Goal: Find specific page/section

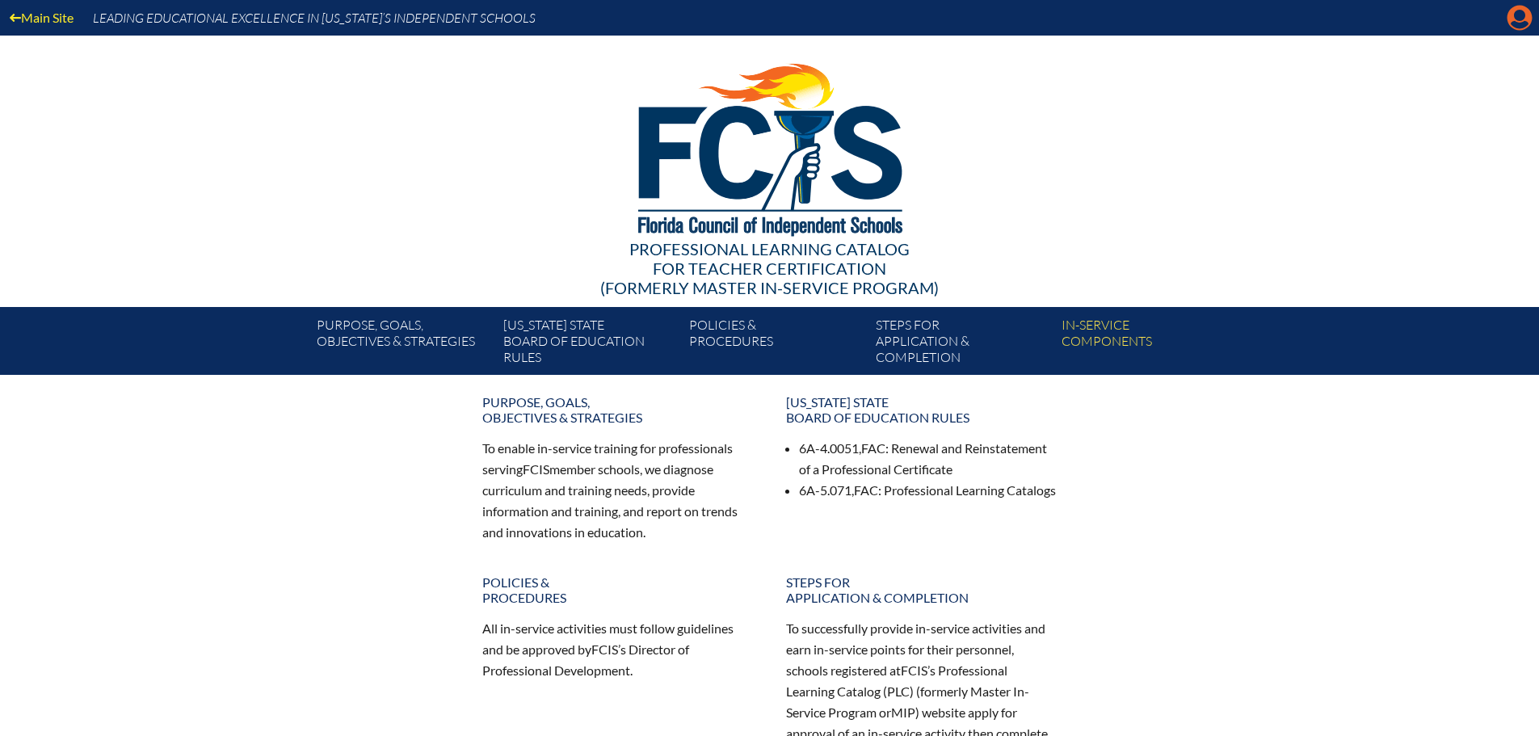
click at [1526, 19] on icon at bounding box center [1520, 18] width 25 height 25
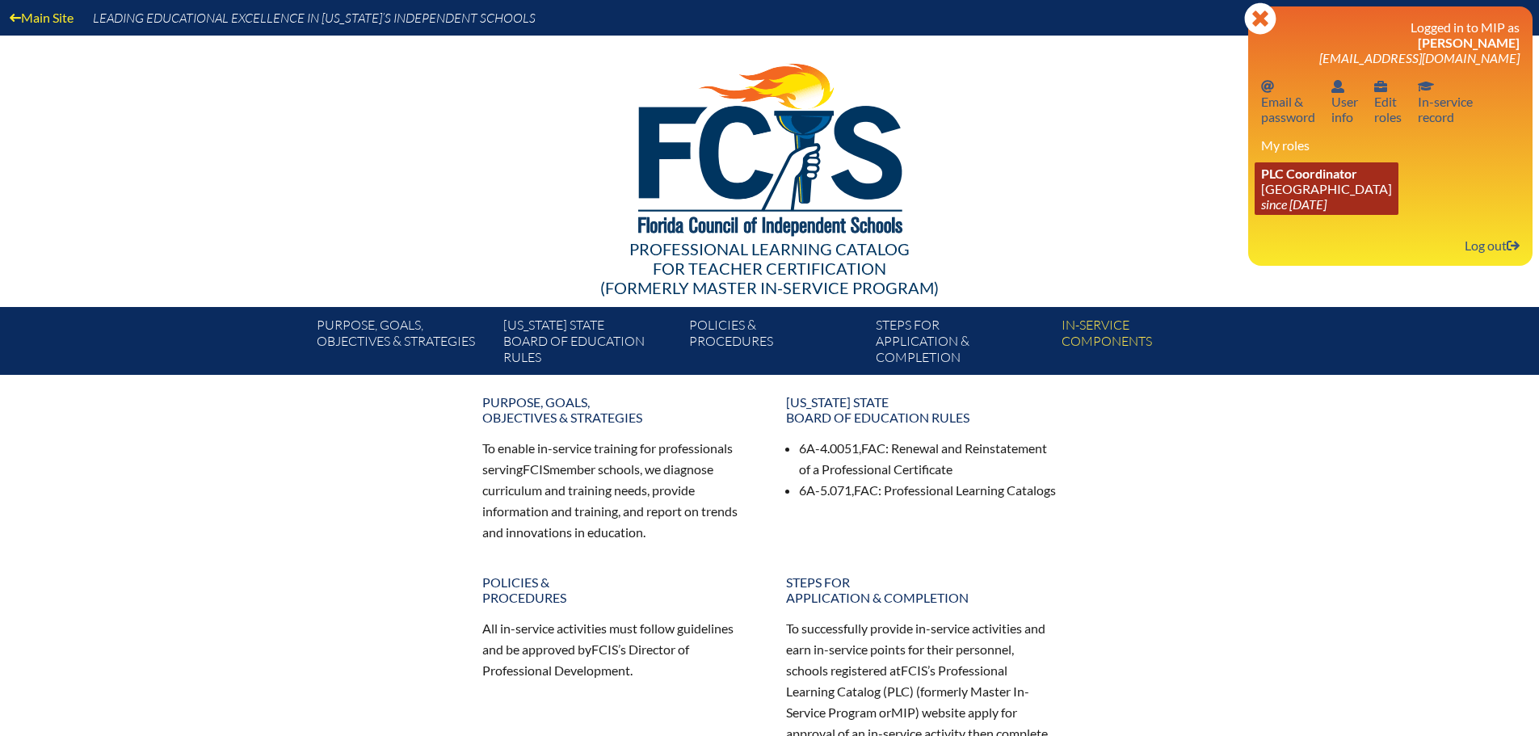
click at [1289, 187] on link "PLC Coordinator [GEOGRAPHIC_DATA] since [DATE]" at bounding box center [1327, 188] width 144 height 53
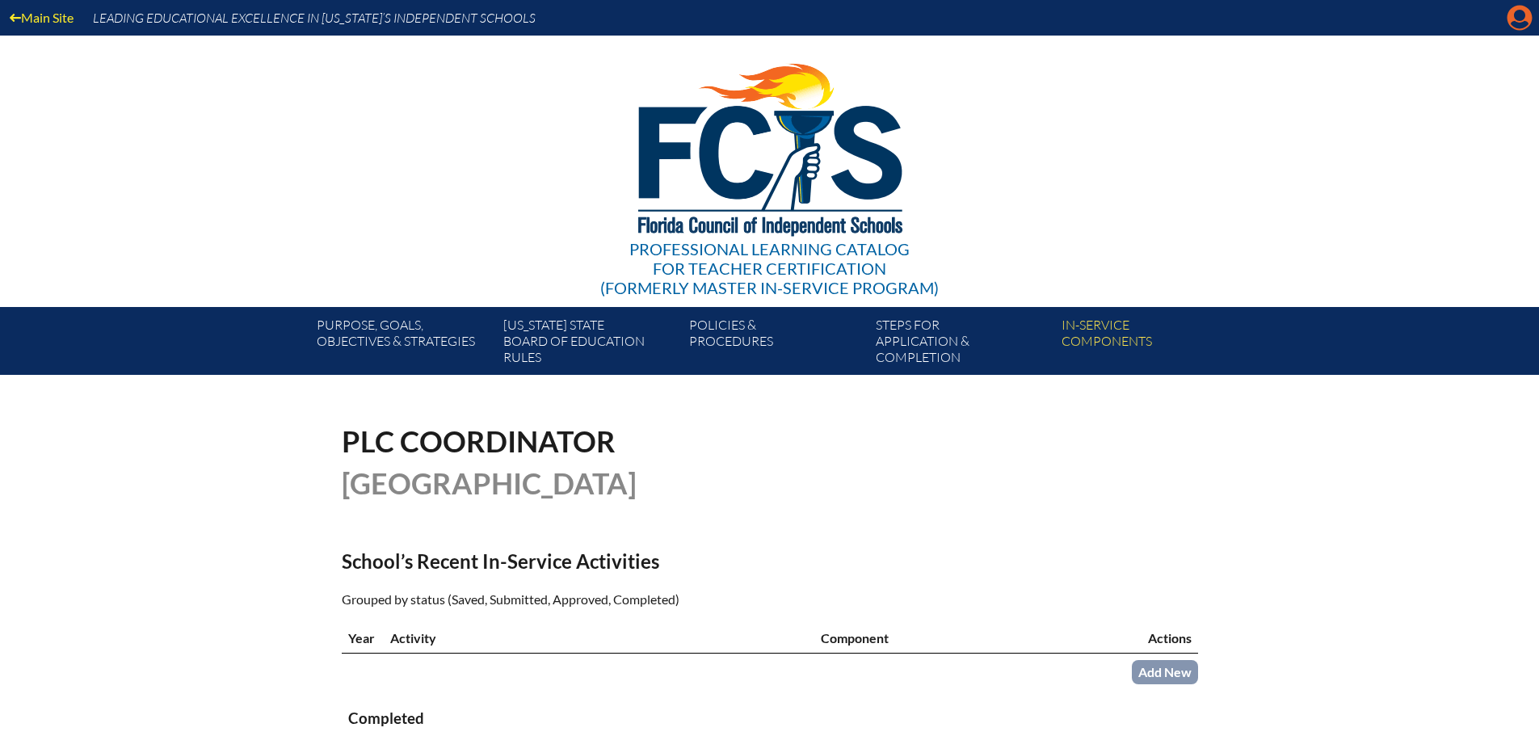
click at [1512, 18] on icon at bounding box center [1520, 18] width 25 height 25
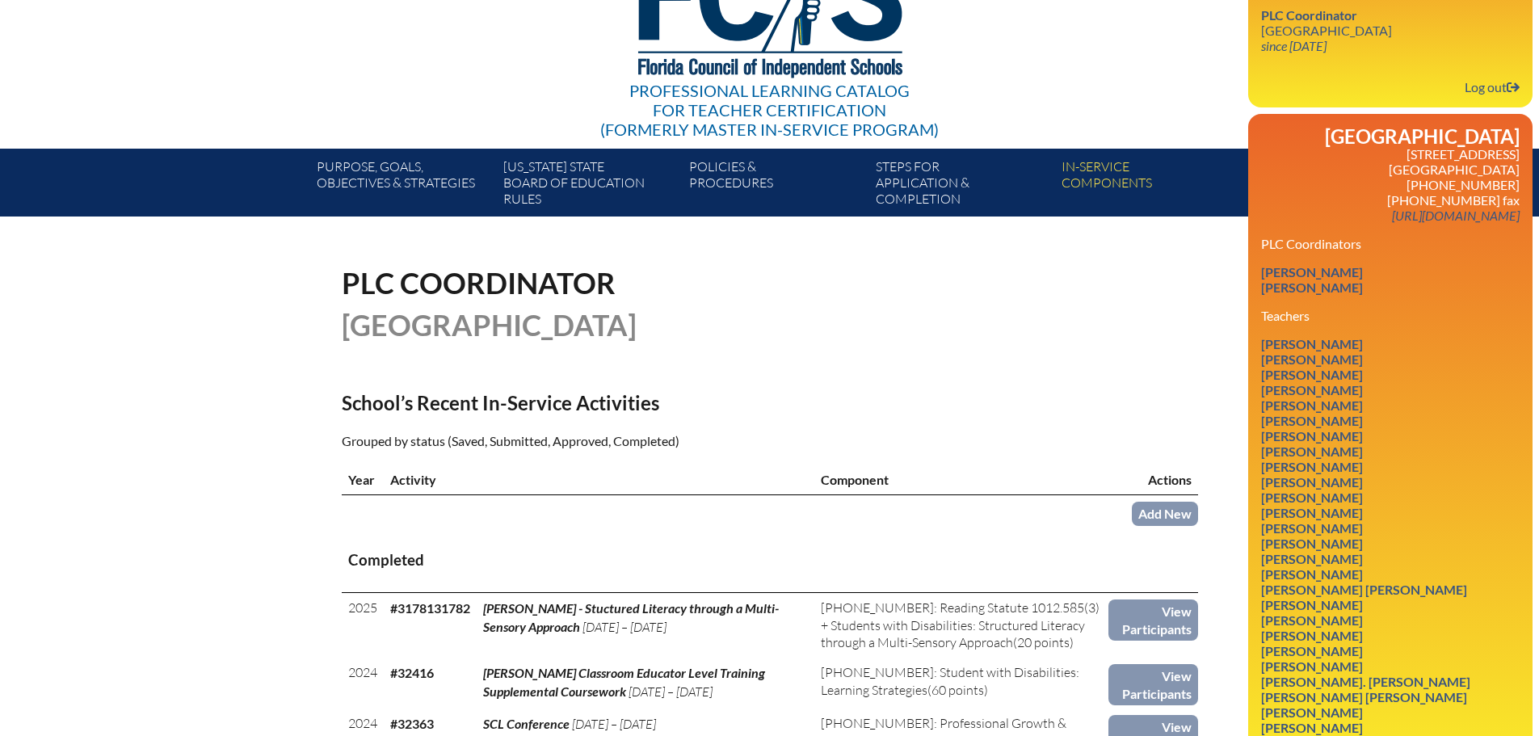
scroll to position [162, 0]
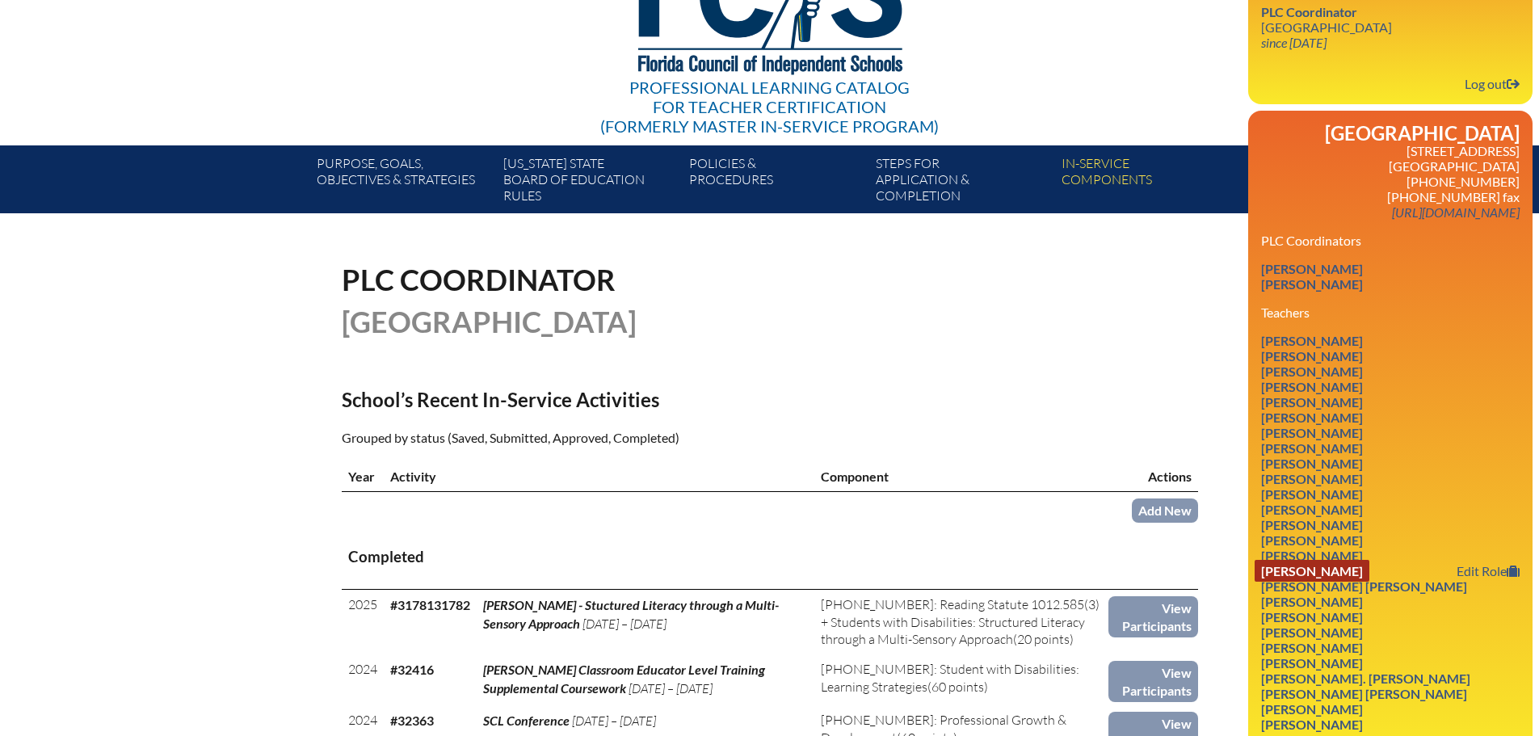
click at [1307, 574] on link "Kelly Muir" at bounding box center [1312, 571] width 115 height 22
